Goal: Check status

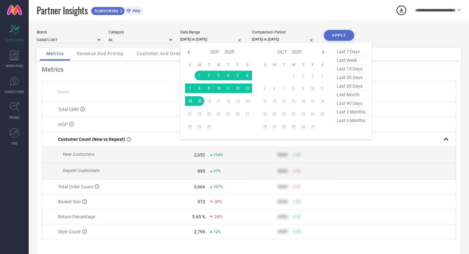
select select "8"
select select "2025"
select select "9"
select select "2025"
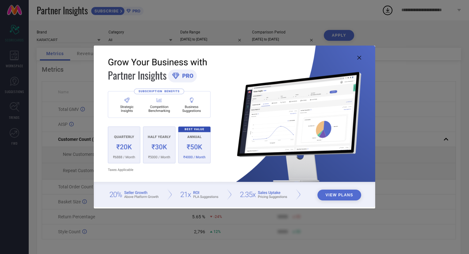
click at [359, 58] on icon at bounding box center [359, 58] width 4 height 4
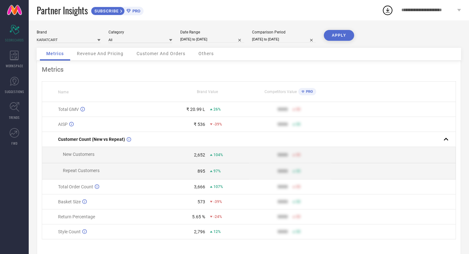
click at [230, 40] on input "[DATE] to [DATE]" at bounding box center [212, 39] width 64 height 7
select select "8"
select select "2025"
select select "9"
select select "2025"
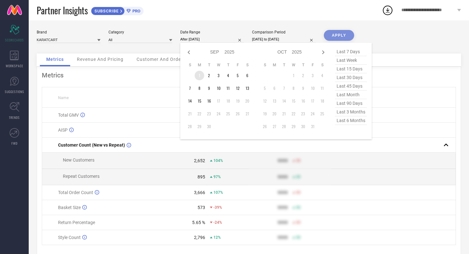
click at [199, 75] on td "1" at bounding box center [200, 76] width 10 height 10
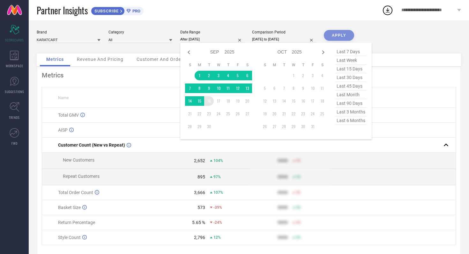
type input "[DATE] to [DATE]"
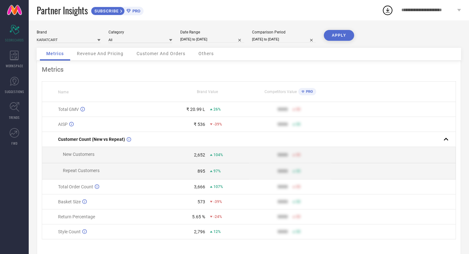
click at [296, 38] on input "[DATE] to [DATE]" at bounding box center [284, 39] width 64 height 7
select select "8"
select select "2024"
select select "9"
select select "2024"
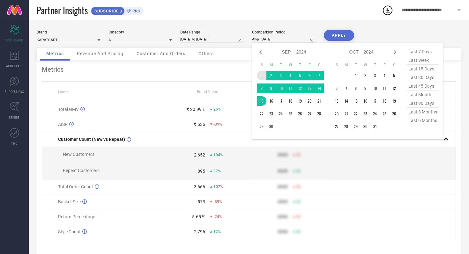
click at [261, 73] on td "1" at bounding box center [262, 76] width 10 height 10
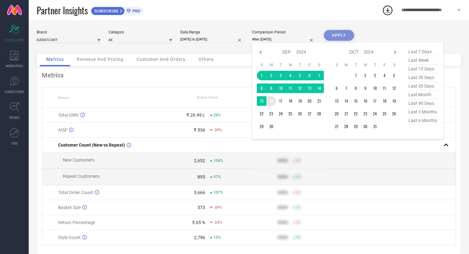
type input "[DATE] to [DATE]"
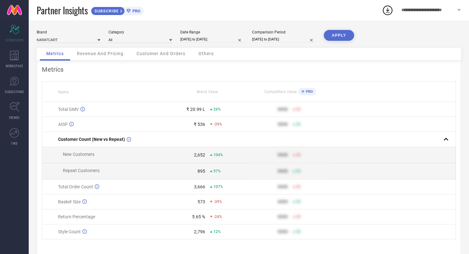
click at [337, 35] on button "APPLY" at bounding box center [339, 35] width 30 height 11
